Goal: Task Accomplishment & Management: Complete application form

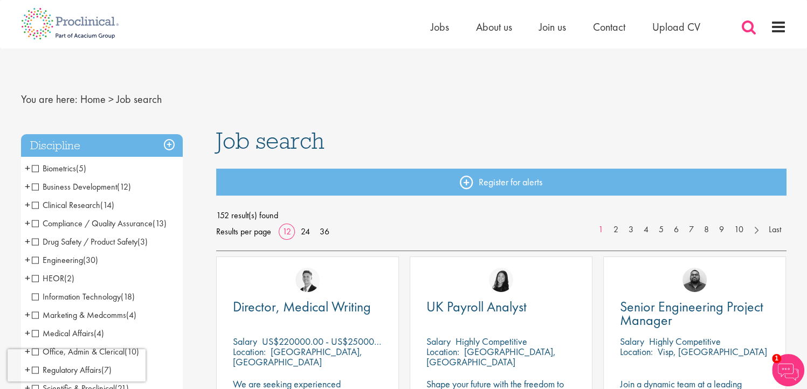
click at [755, 22] on span at bounding box center [749, 27] width 16 height 16
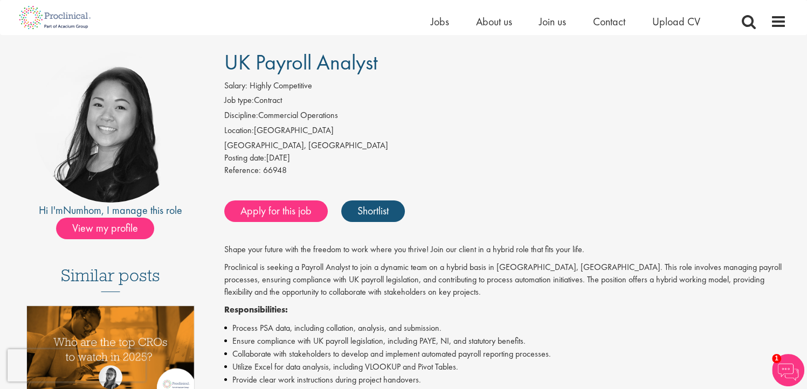
scroll to position [69, 0]
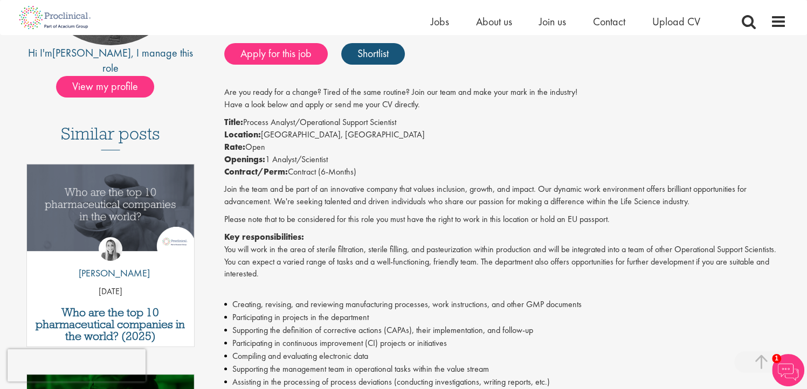
scroll to position [192, 0]
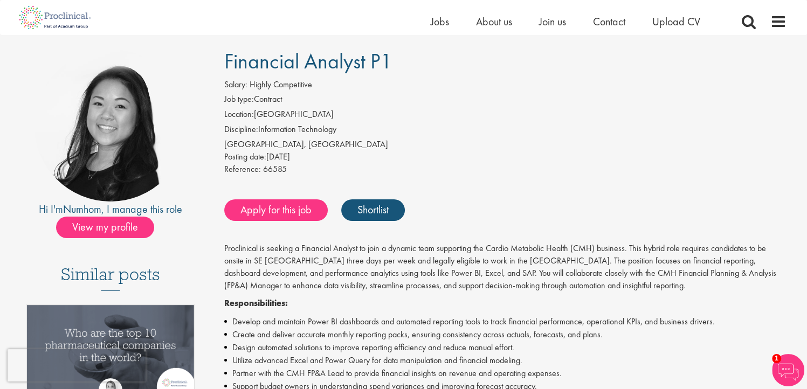
scroll to position [73, 0]
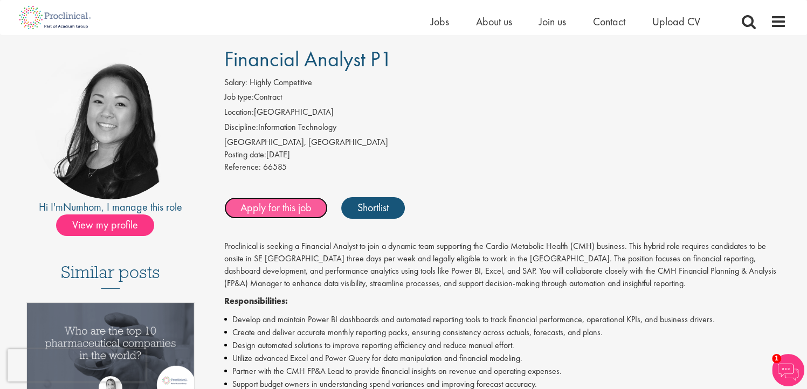
click at [280, 213] on link "Apply for this job" at bounding box center [275, 208] width 103 height 22
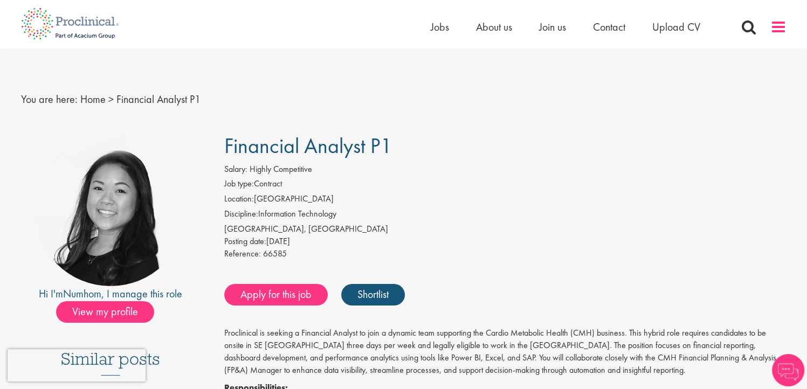
click at [778, 27] on span at bounding box center [778, 27] width 16 height 16
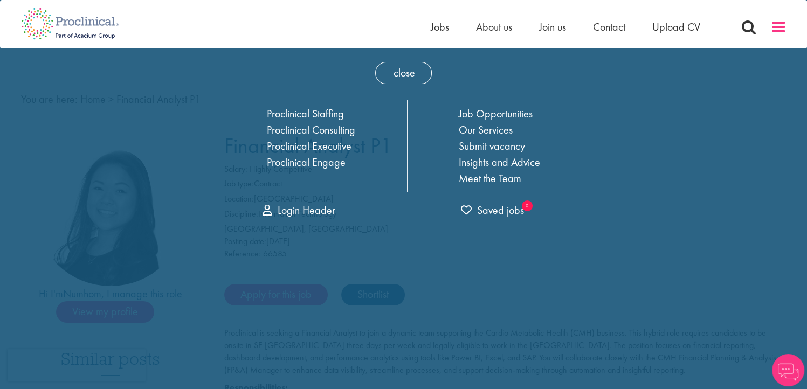
click at [777, 26] on span at bounding box center [778, 27] width 16 height 16
click at [395, 71] on span "close" at bounding box center [403, 73] width 57 height 22
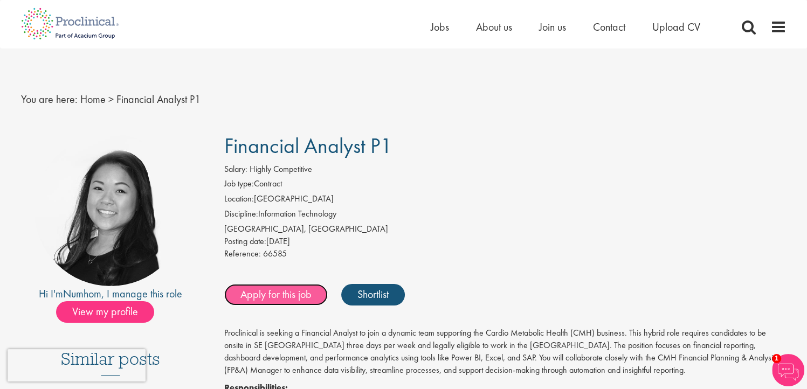
click at [289, 290] on link "Apply for this job" at bounding box center [275, 295] width 103 height 22
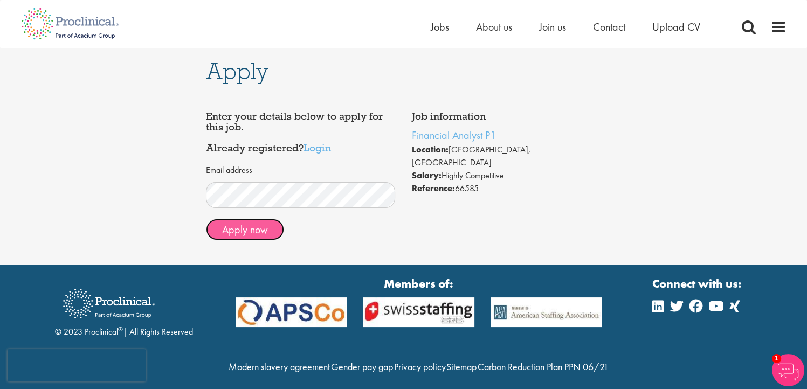
click at [235, 240] on button "Apply now" at bounding box center [245, 230] width 78 height 22
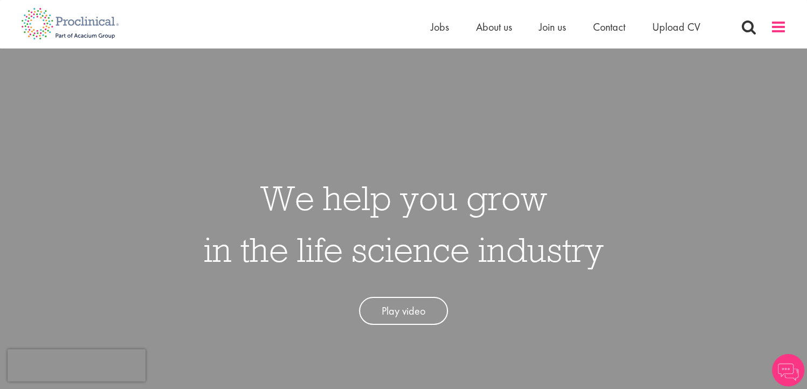
click at [770, 28] on span at bounding box center [778, 27] width 16 height 16
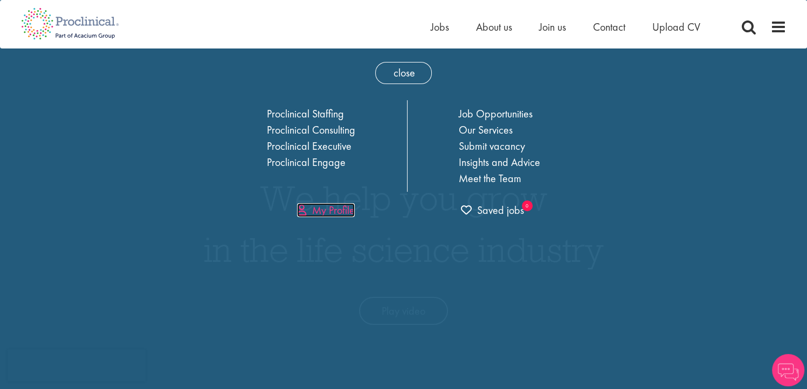
click at [336, 210] on link "My Profile" at bounding box center [326, 210] width 58 height 14
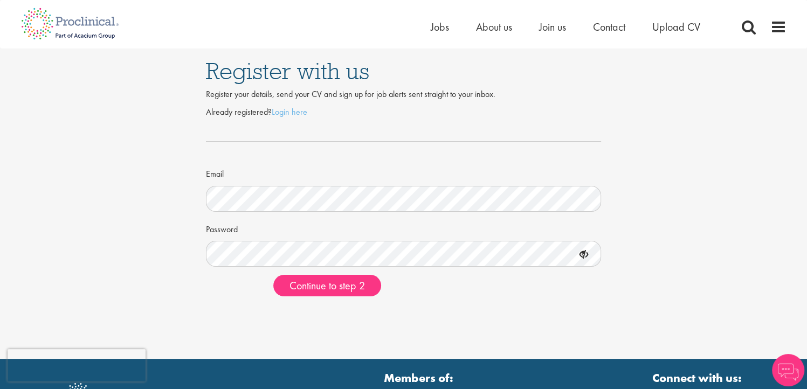
click at [305, 232] on div "Password" at bounding box center [404, 243] width 396 height 47
click at [586, 254] on icon at bounding box center [584, 255] width 18 height 18
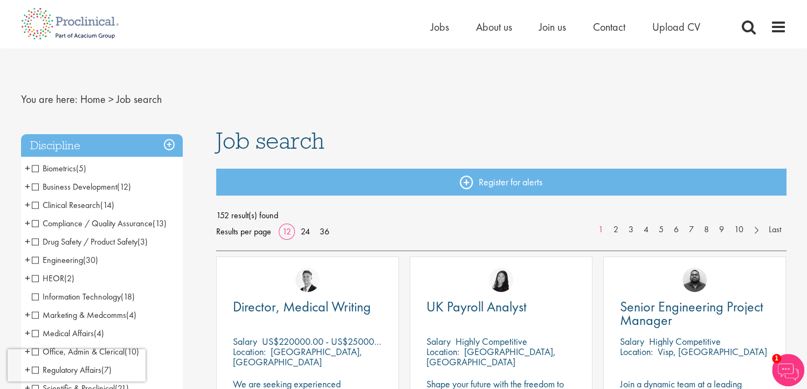
click at [742, 36] on div "Home Jobs About us Join us Contact Upload CV" at bounding box center [609, 30] width 356 height 22
click at [745, 32] on span at bounding box center [749, 27] width 16 height 16
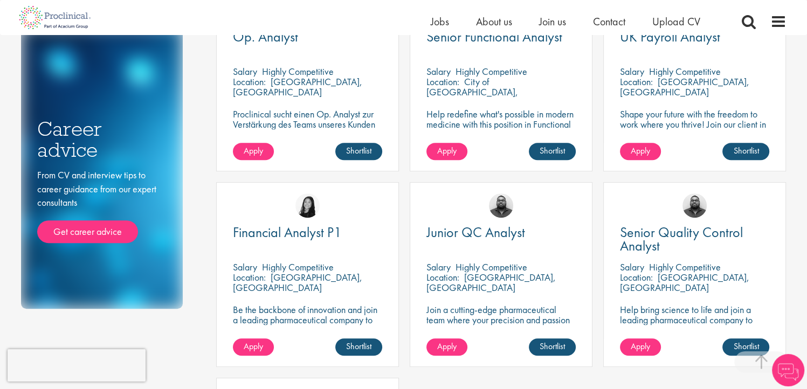
scroll to position [448, 0]
click at [293, 237] on span "Financial Analyst P1" at bounding box center [287, 232] width 109 height 18
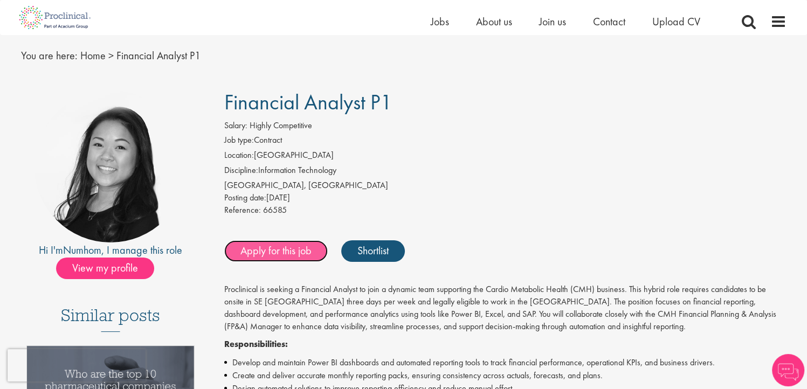
click at [287, 244] on link "Apply for this job" at bounding box center [275, 251] width 103 height 22
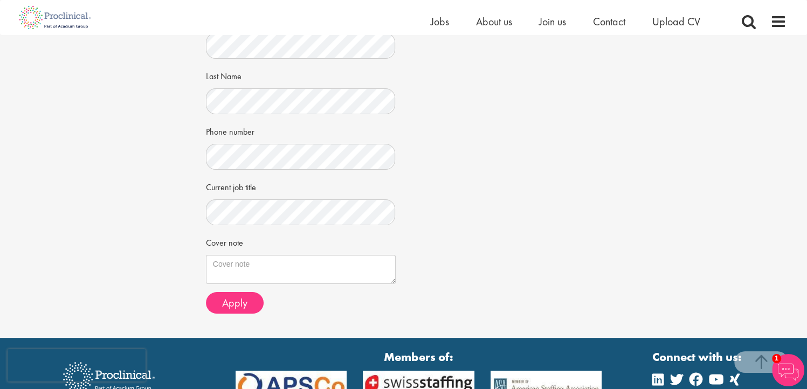
scroll to position [224, 0]
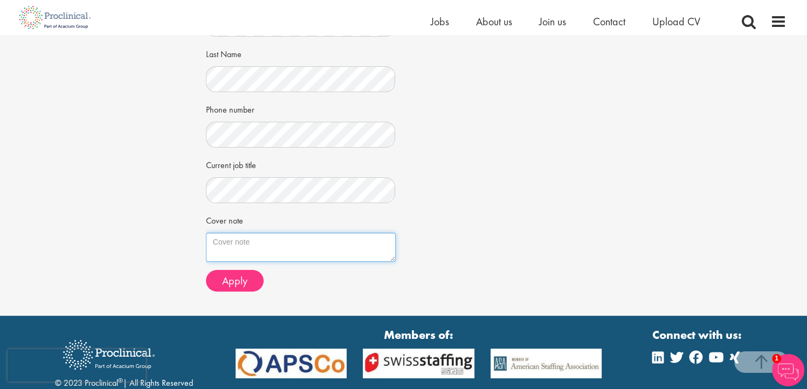
click at [306, 251] on textarea "Cover note" at bounding box center [301, 247] width 190 height 29
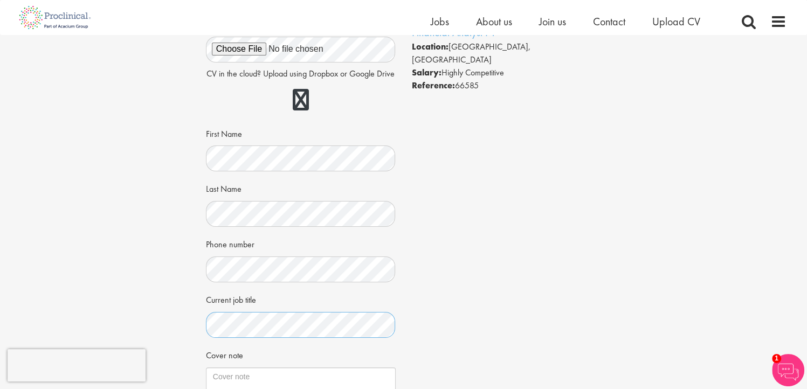
scroll to position [0, 0]
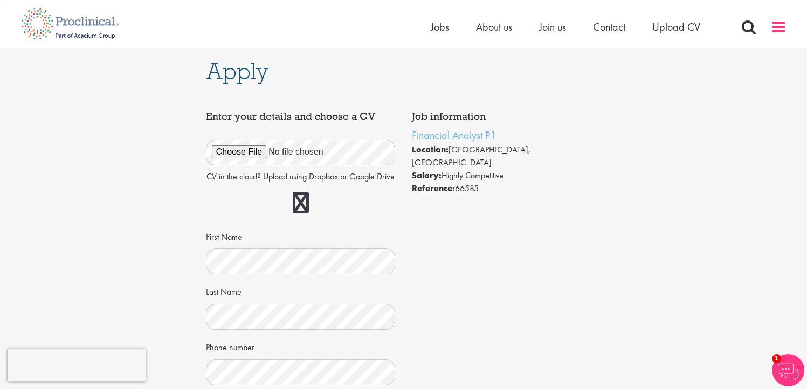
click at [776, 34] on span at bounding box center [778, 27] width 16 height 16
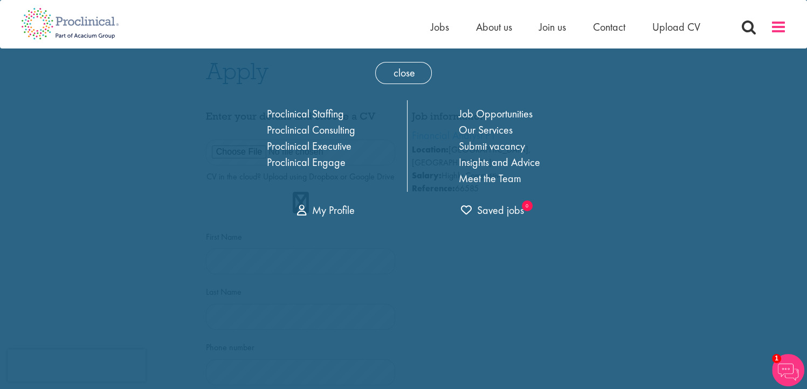
click at [776, 33] on span at bounding box center [778, 27] width 16 height 16
click at [775, 27] on span at bounding box center [778, 27] width 16 height 16
click at [407, 81] on span "close" at bounding box center [403, 73] width 57 height 22
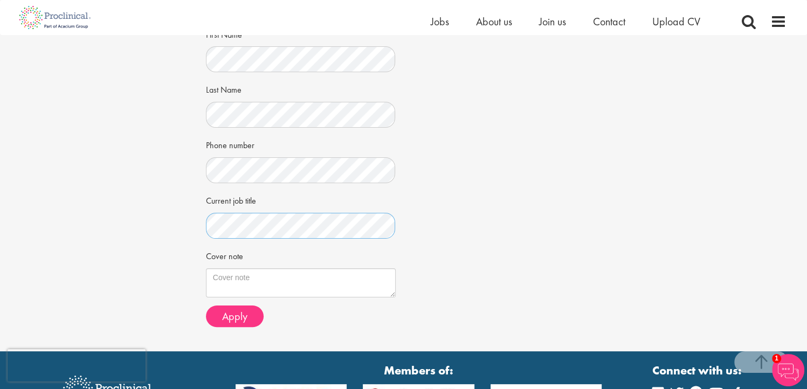
scroll to position [194, 0]
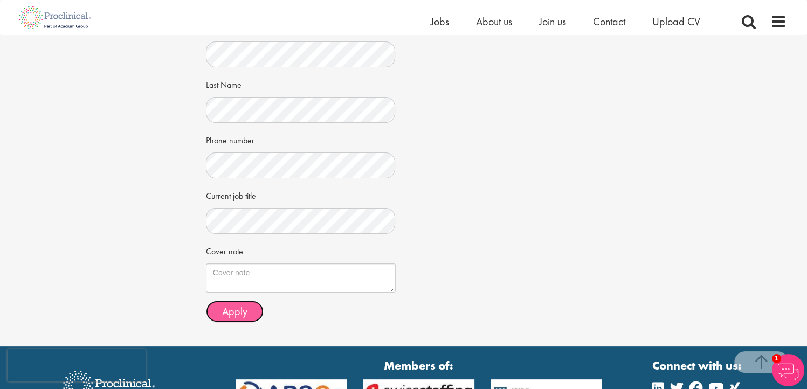
click at [238, 319] on span "Apply" at bounding box center [234, 312] width 25 height 14
